Goal: Browse casually

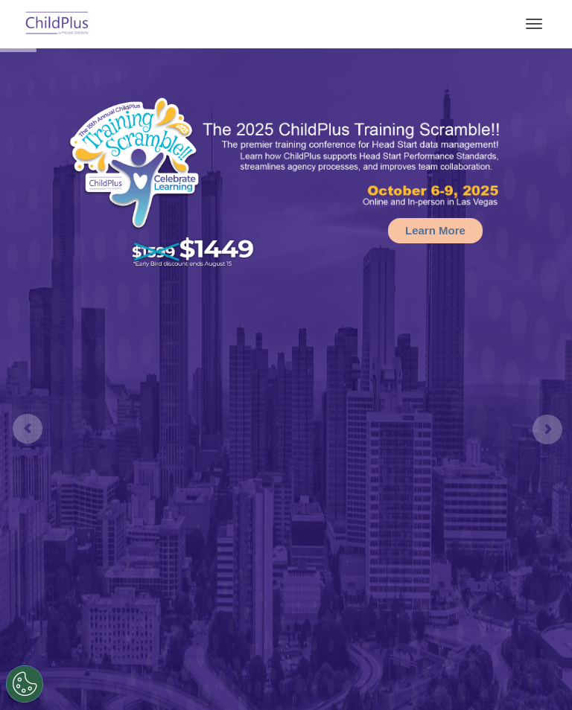
select select "MEDIUM"
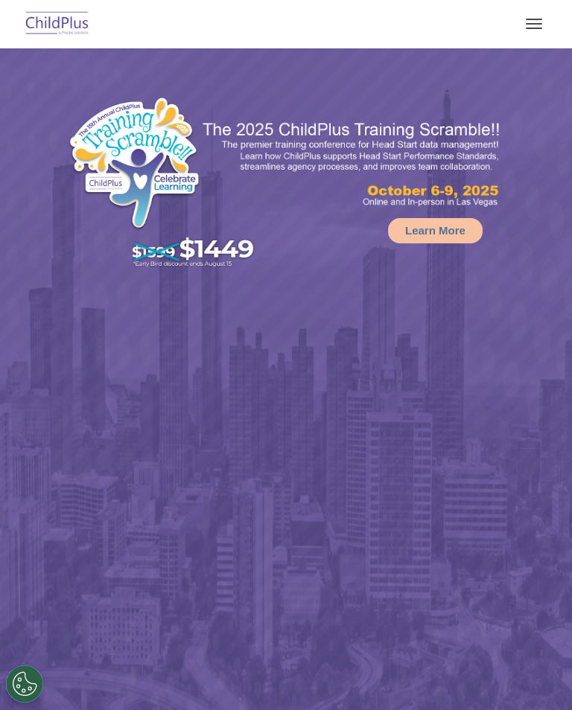
select select "MEDIUM"
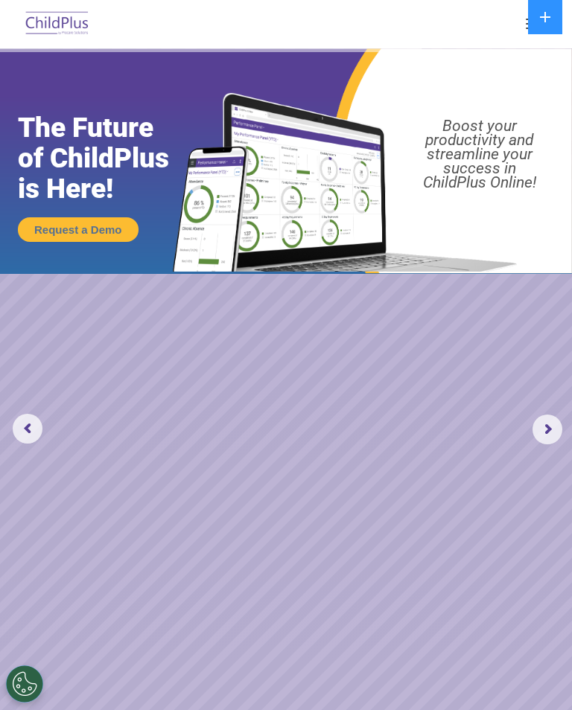
click at [523, 19] on button "button" at bounding box center [533, 24] width 31 height 24
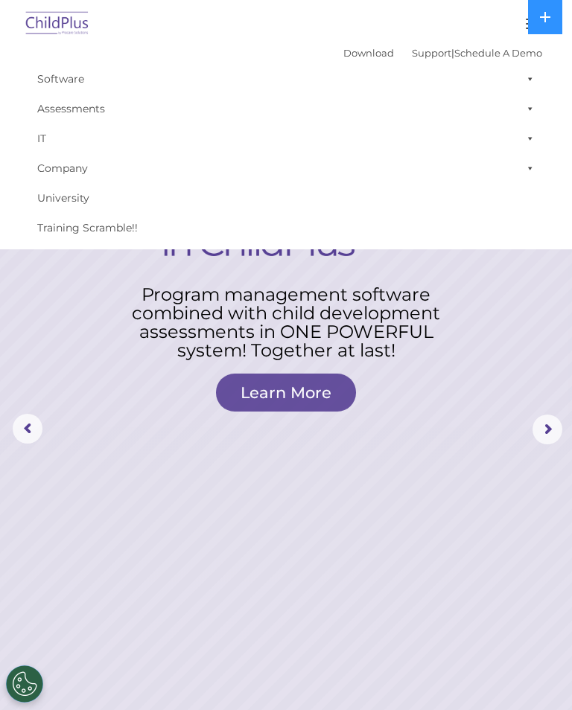
click at [402, 449] on rs-layer at bounding box center [286, 429] width 572 height 762
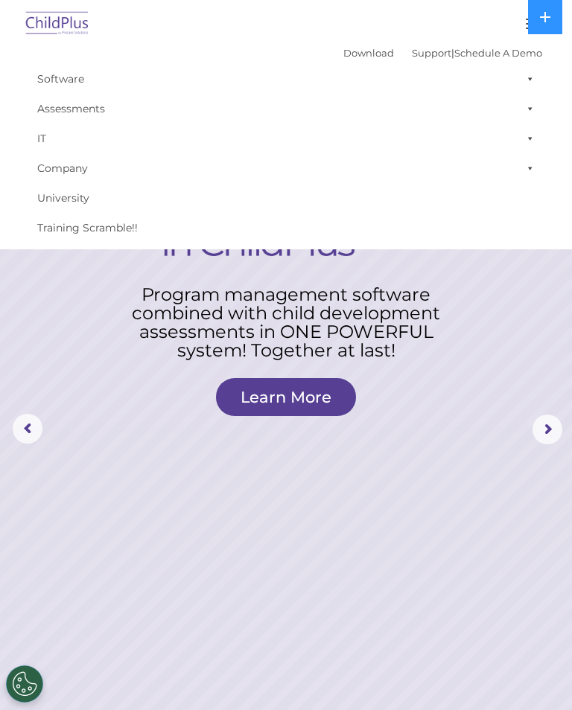
click at [501, 363] on rs-layer at bounding box center [286, 429] width 572 height 762
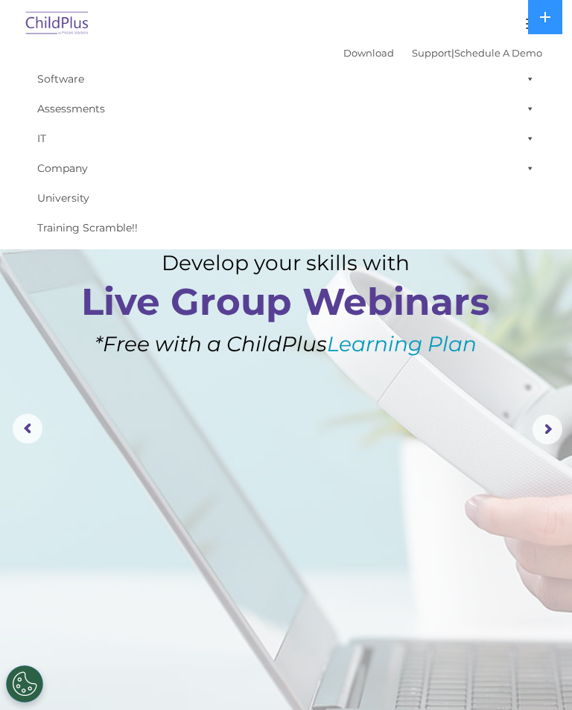
click at [448, 380] on rs-layer at bounding box center [286, 429] width 572 height 762
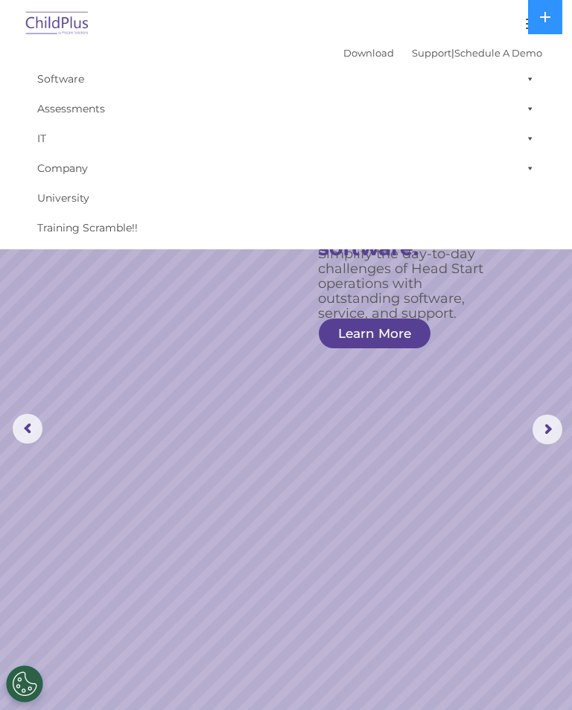
click at [380, 484] on rs-slide "Simplify the day-to-day challenges of Head Start operations with outstanding so…" at bounding box center [286, 429] width 572 height 762
